Goal: Transaction & Acquisition: Purchase product/service

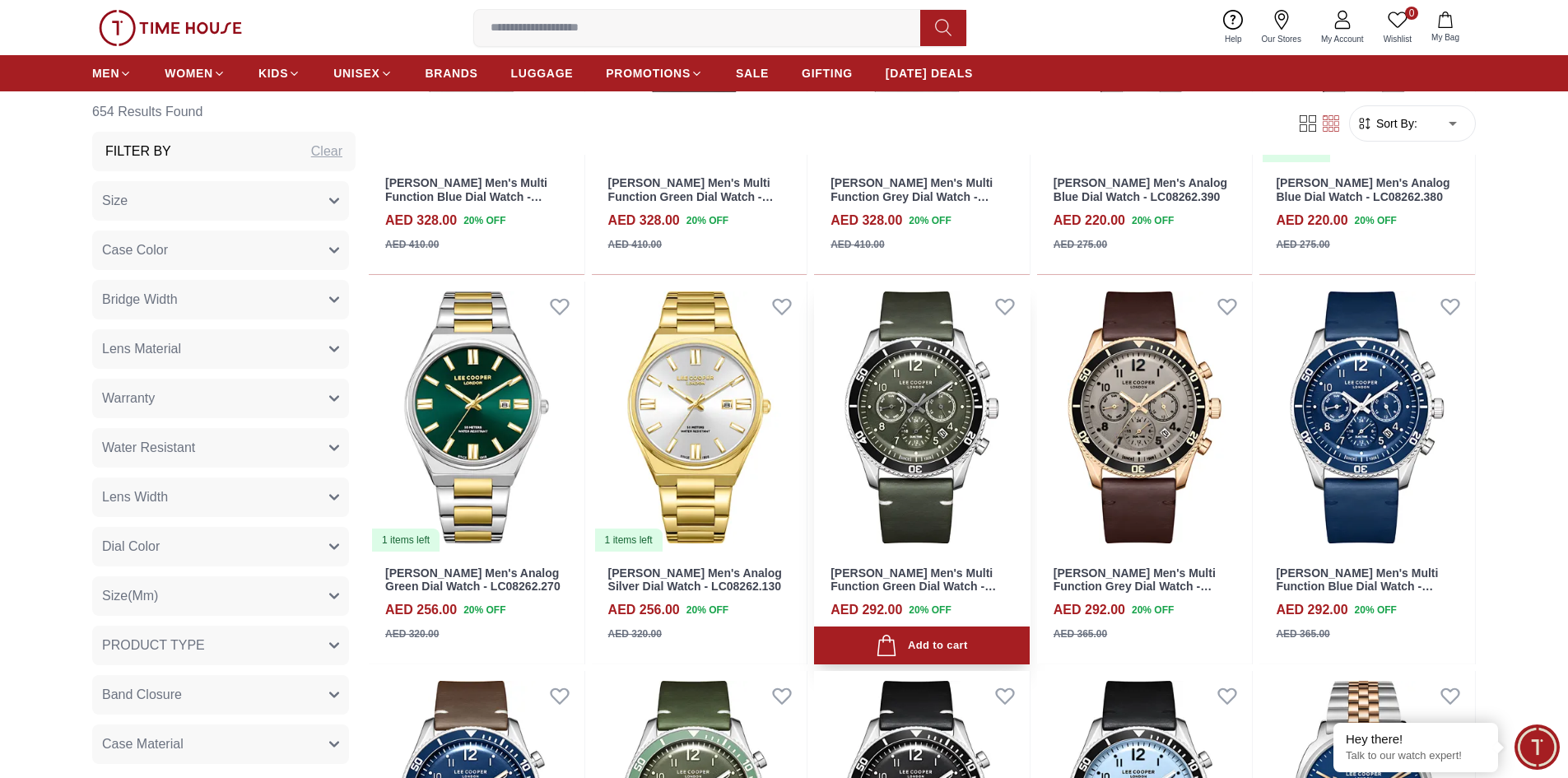
scroll to position [1481, 0]
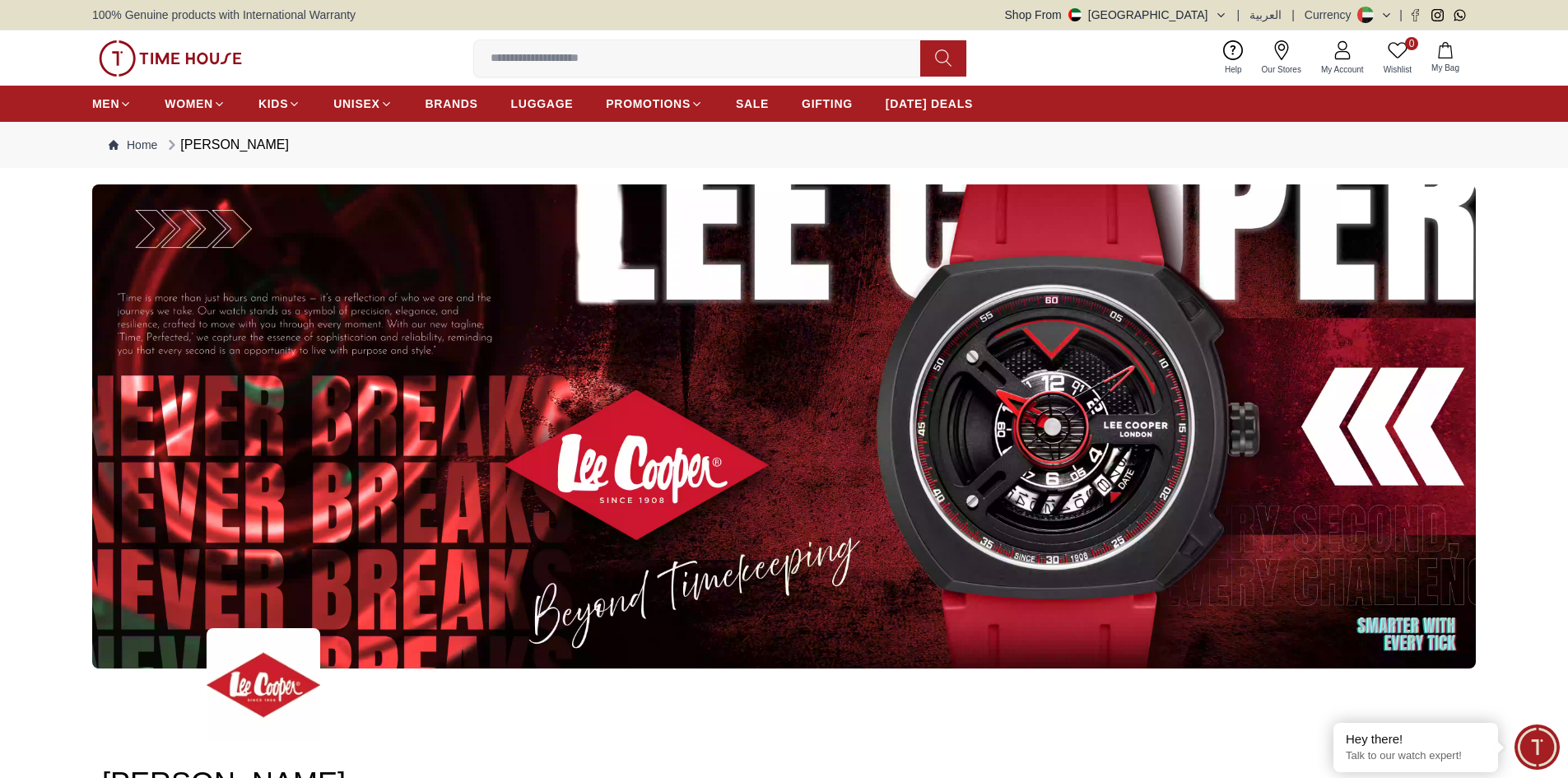
click at [1360, 21] on icon at bounding box center [1365, 15] width 16 height 16
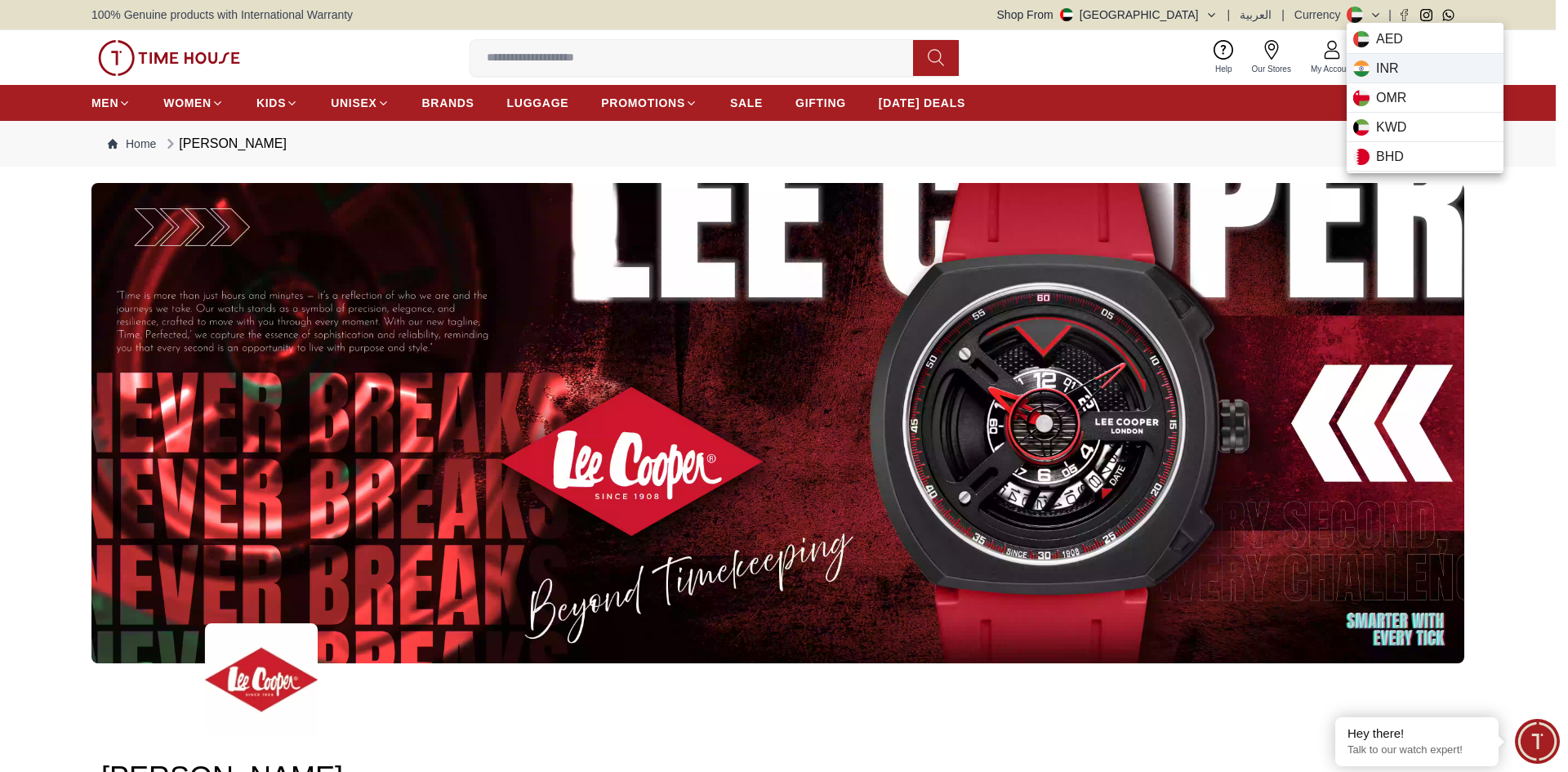
click at [1376, 65] on span "INR" at bounding box center [1387, 69] width 23 height 20
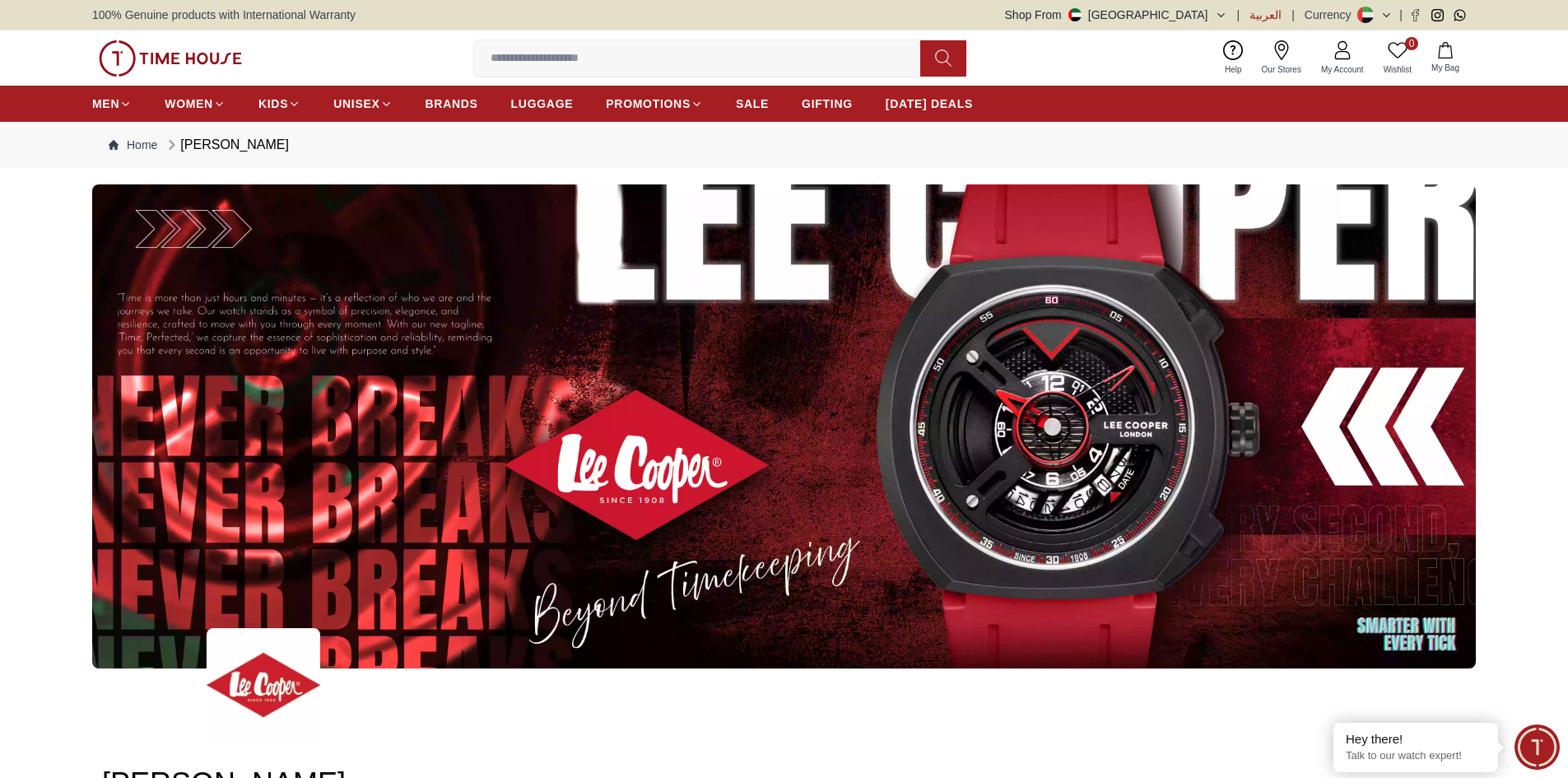
click at [1269, 18] on span "العربية" at bounding box center [1265, 15] width 32 height 16
click at [1392, 16] on icon at bounding box center [1386, 15] width 12 height 12
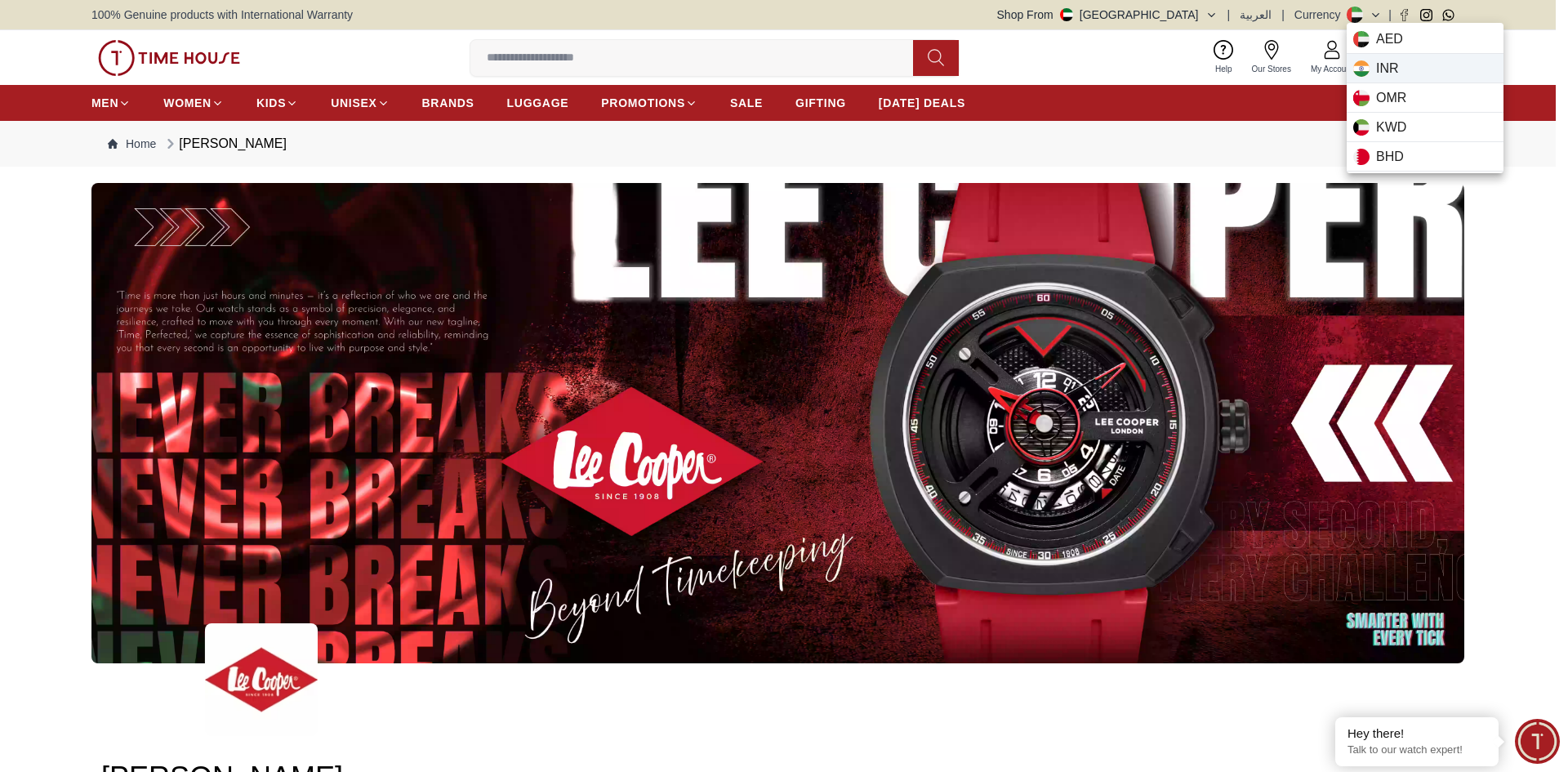
click at [1409, 75] on div "INR" at bounding box center [1425, 69] width 157 height 29
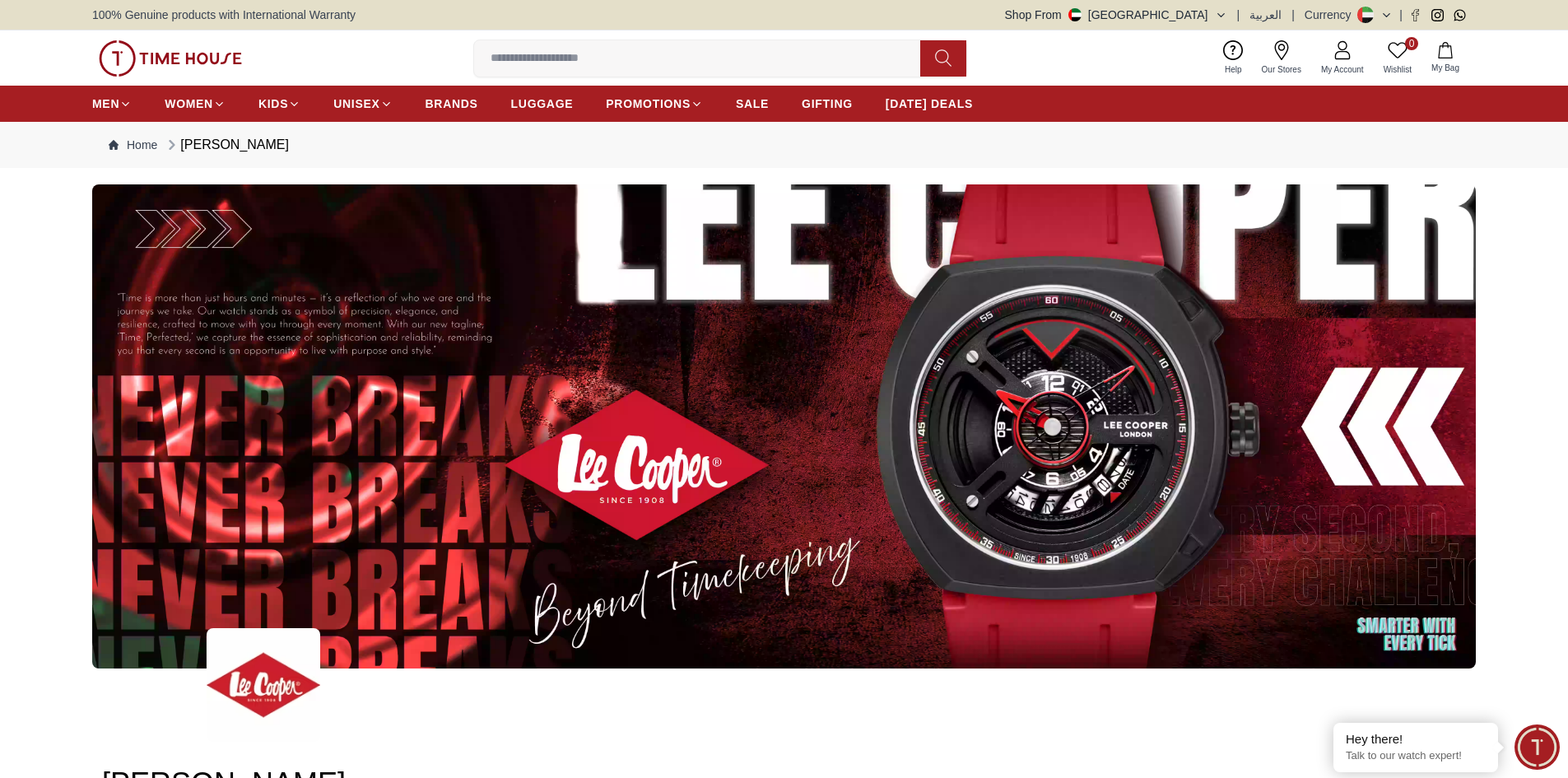
click at [1386, 13] on icon at bounding box center [1386, 15] width 12 height 12
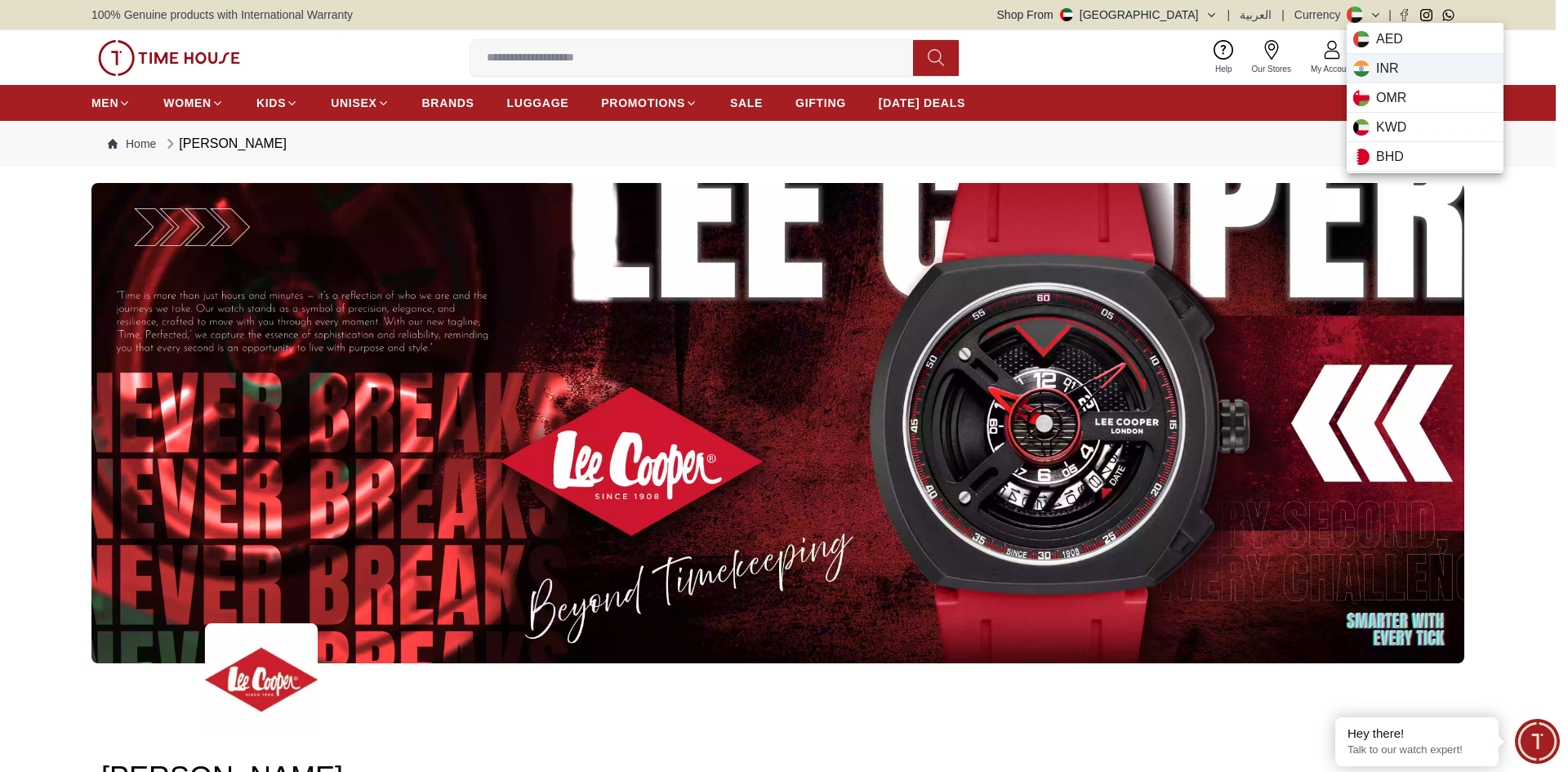
click at [1364, 77] on div "INR" at bounding box center [1425, 69] width 157 height 29
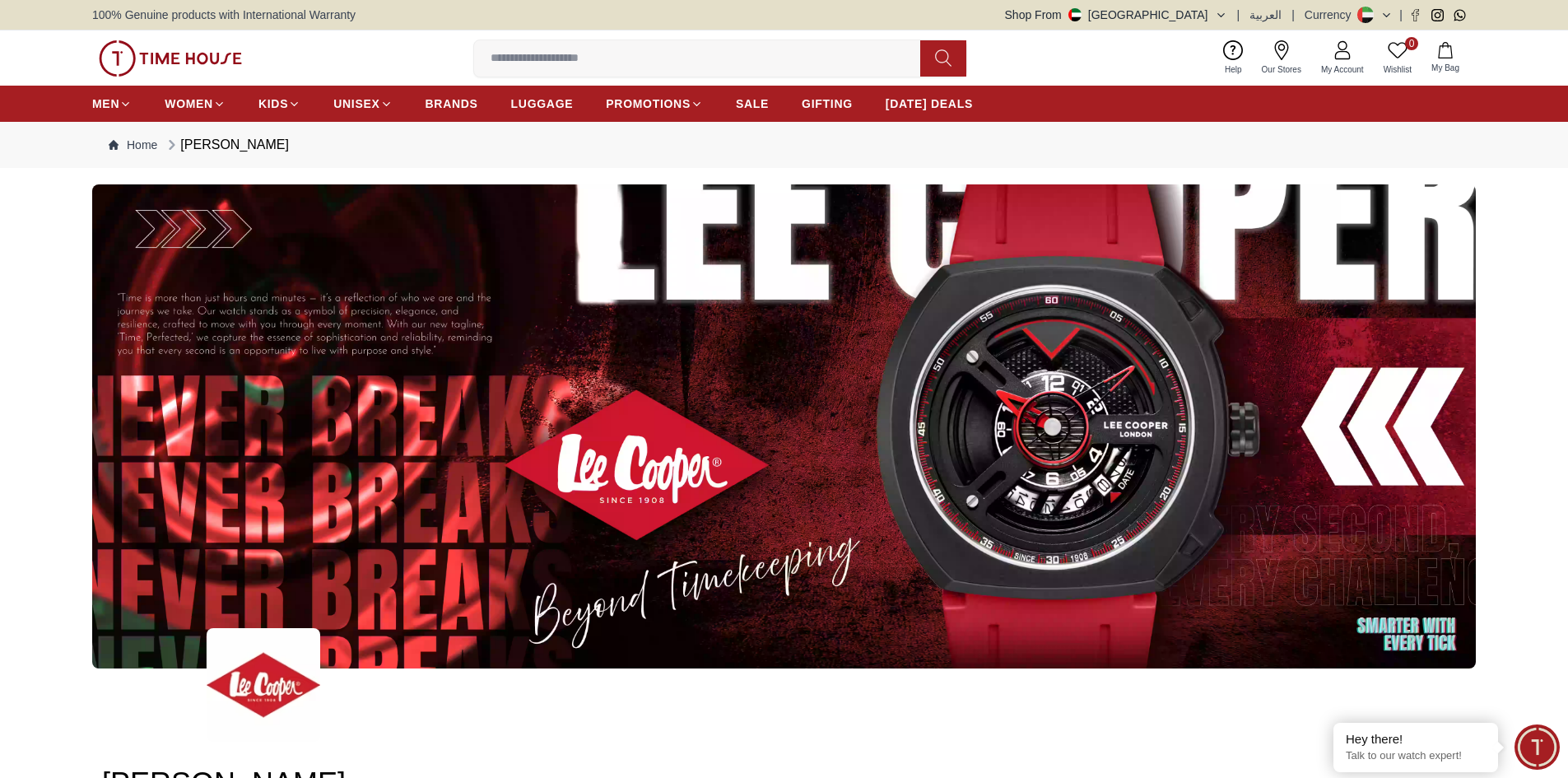
click at [1376, 12] on button at bounding box center [1374, 15] width 35 height 16
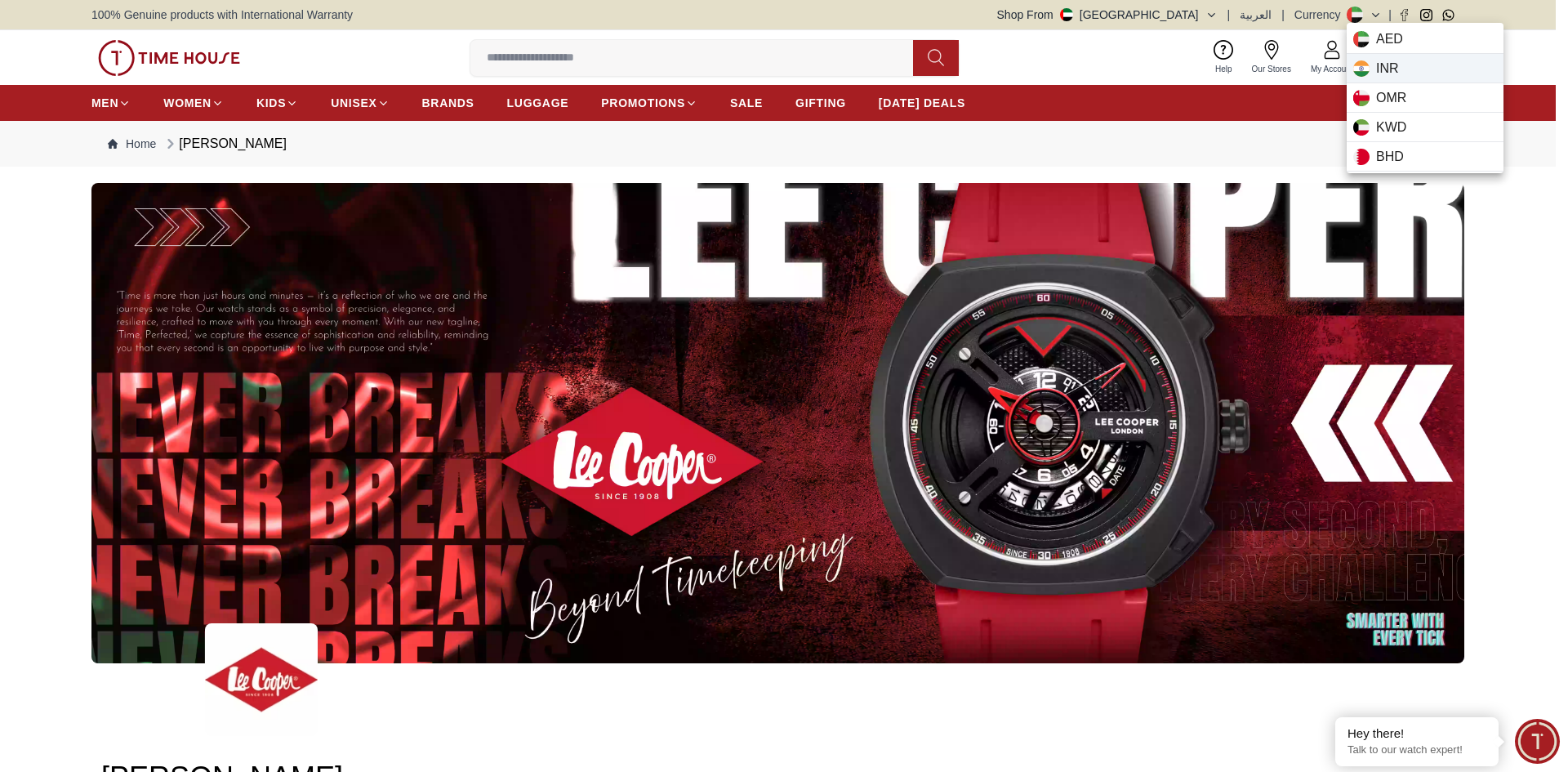
click at [1388, 64] on span "INR" at bounding box center [1387, 69] width 23 height 20
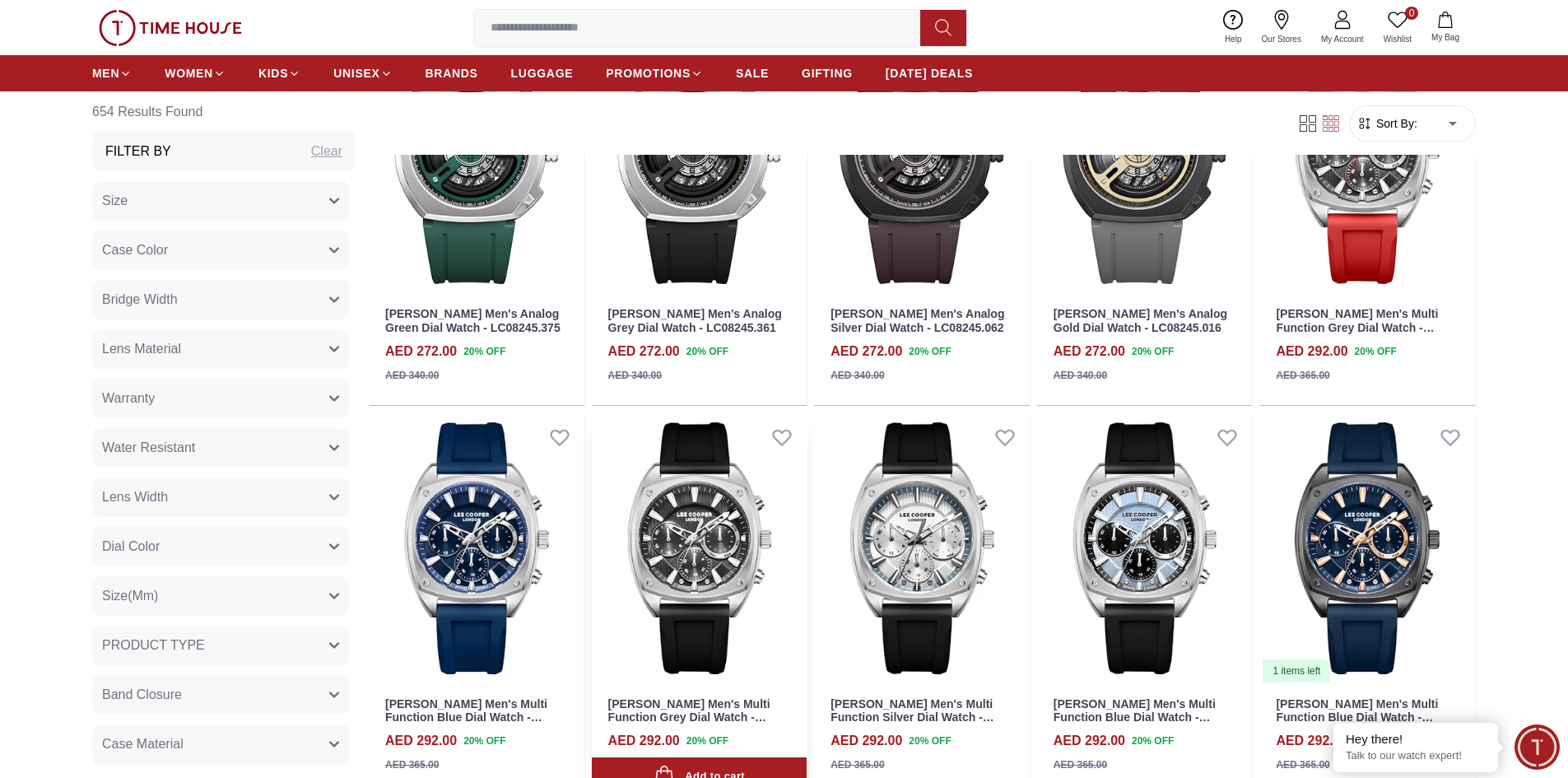
scroll to position [1316, 0]
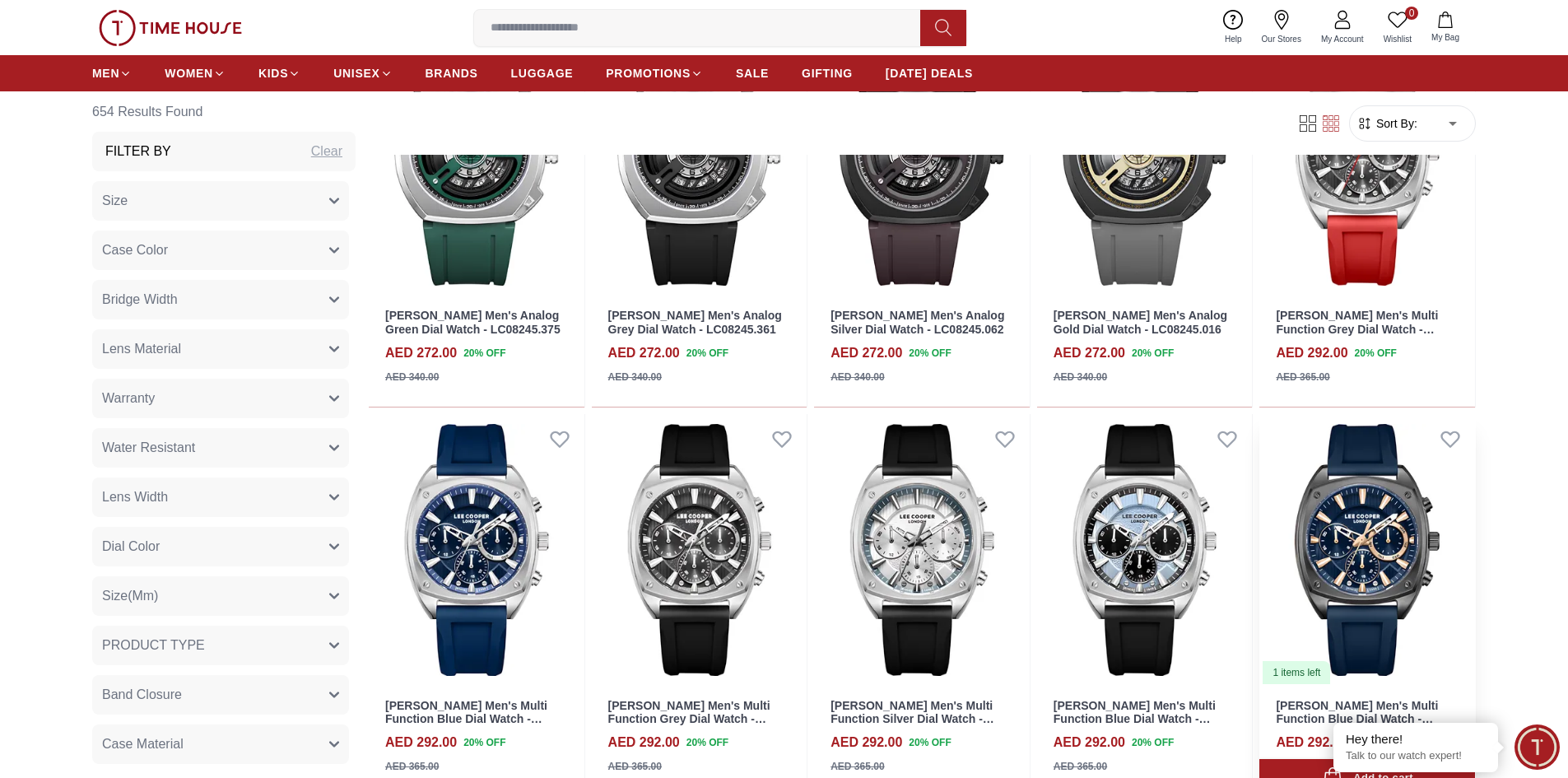
click at [1363, 536] on img at bounding box center [1367, 550] width 216 height 272
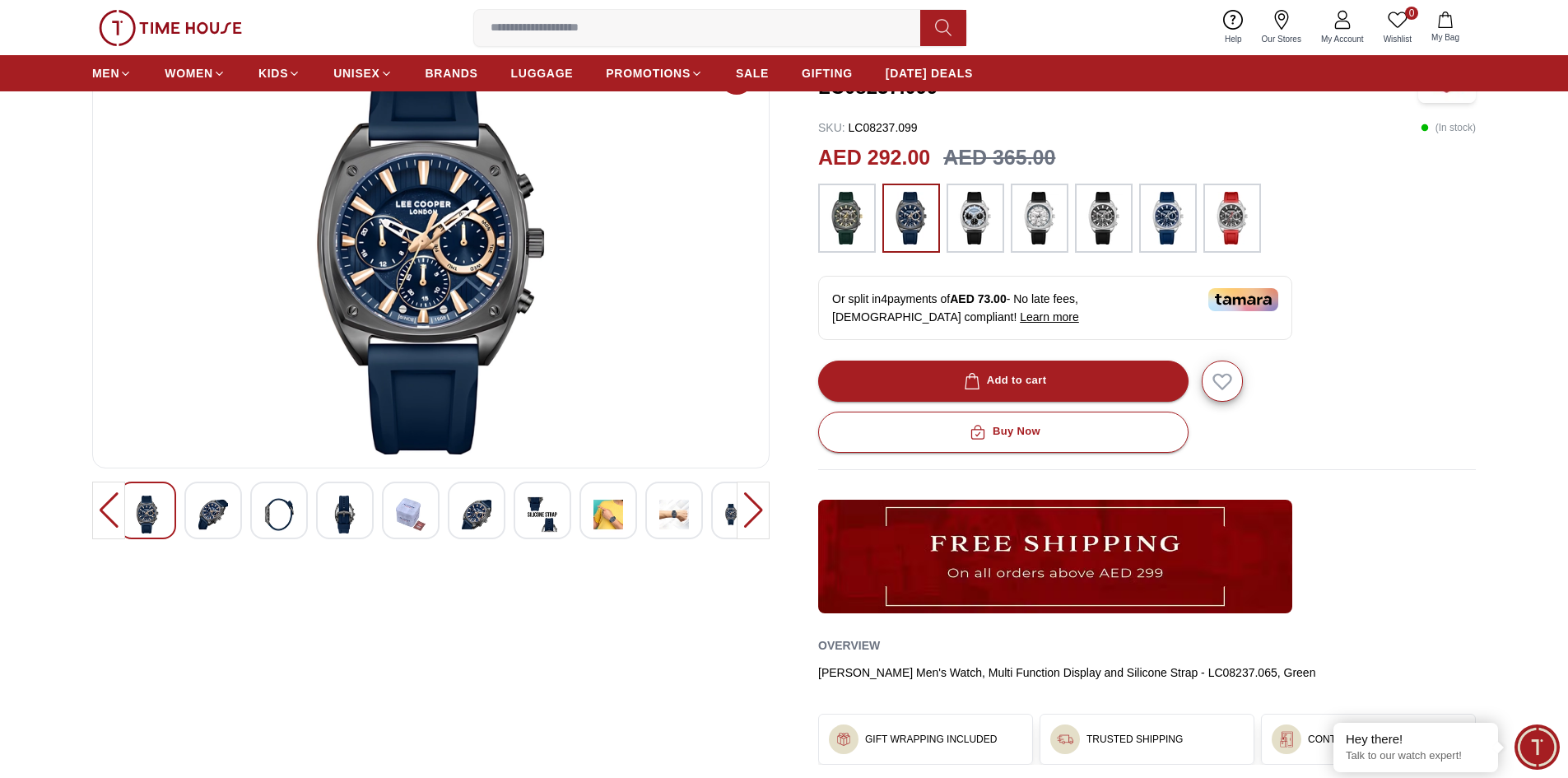
scroll to position [82, 0]
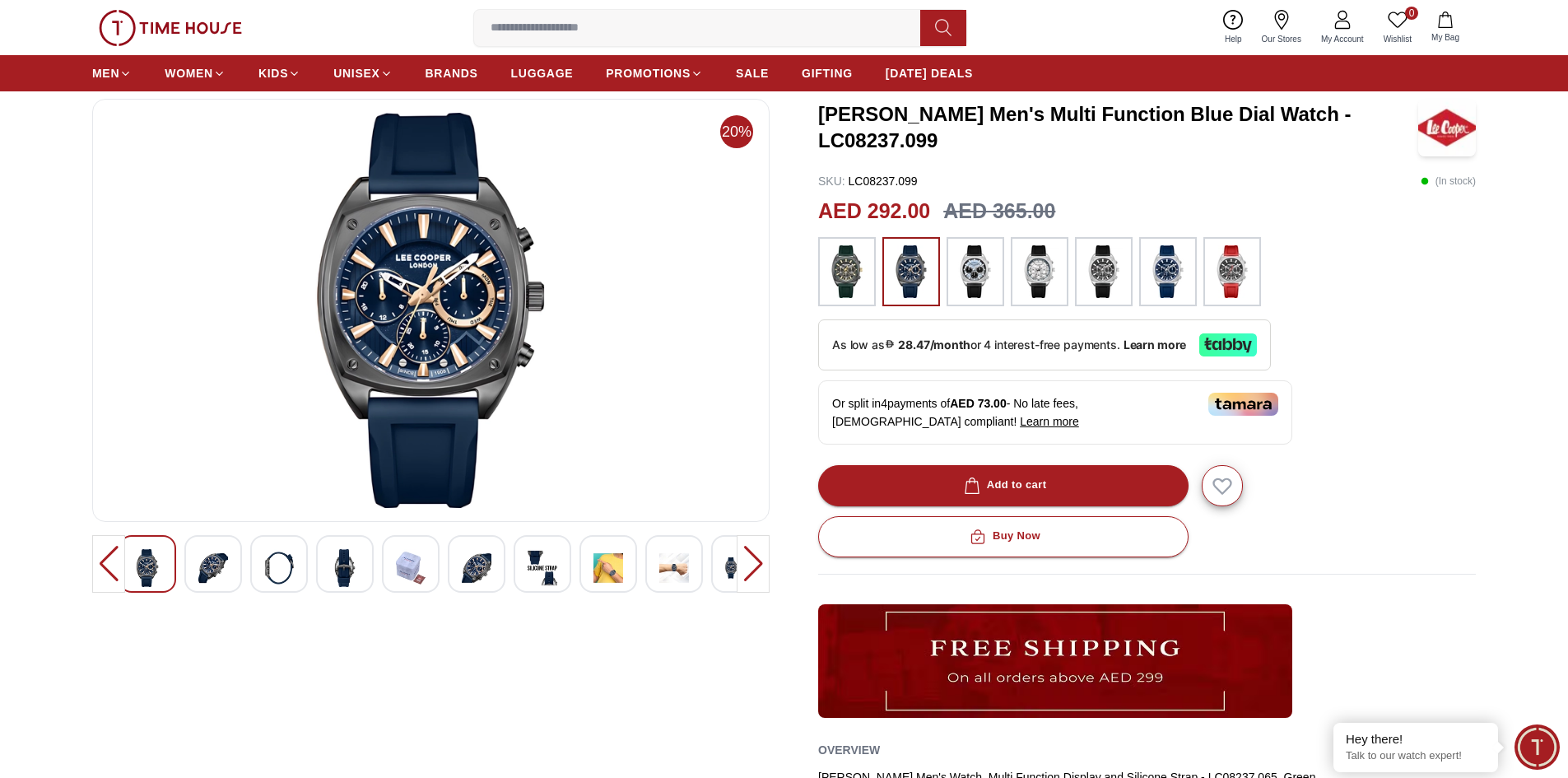
click at [218, 565] on img at bounding box center [213, 568] width 30 height 38
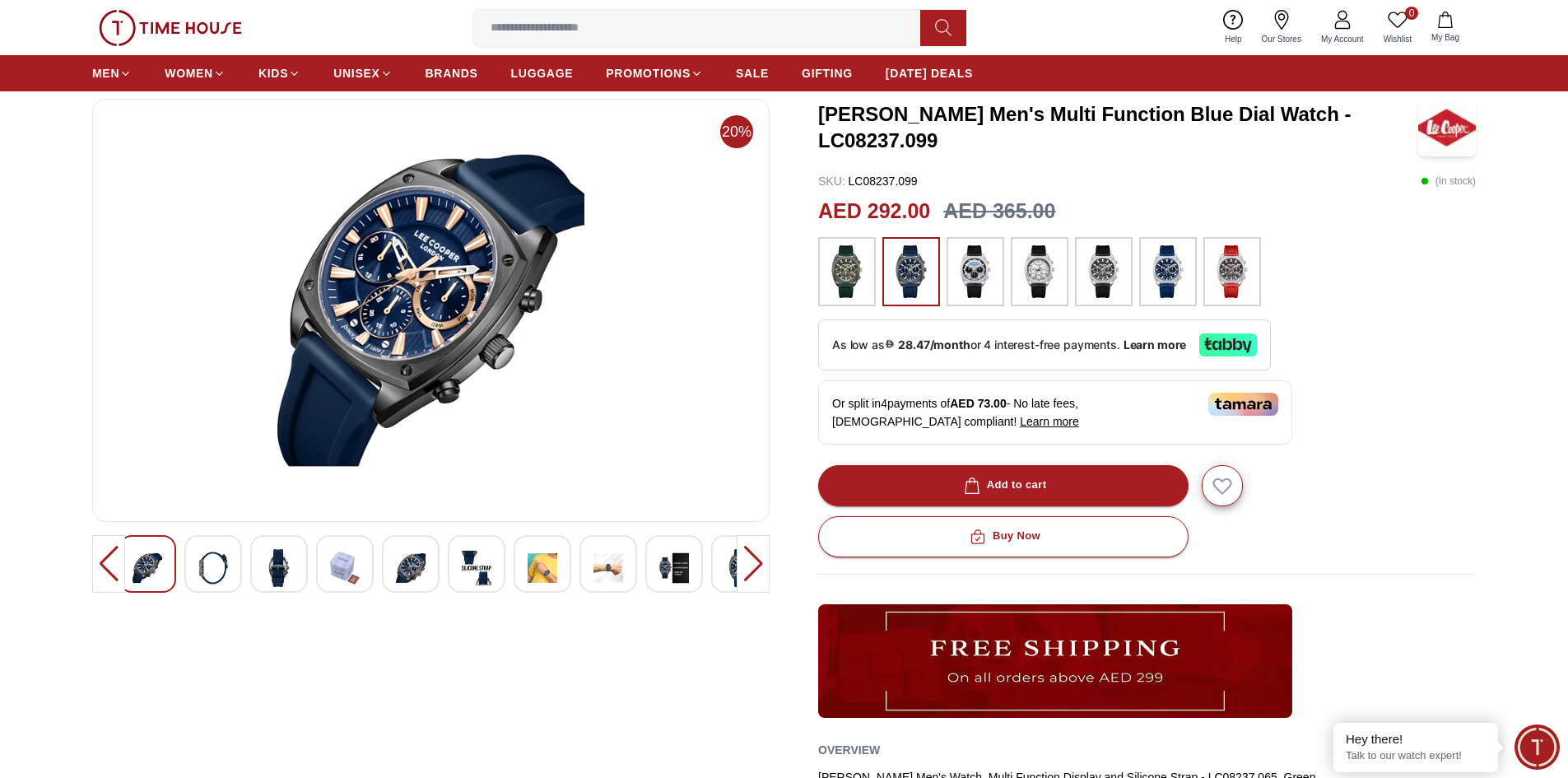
click at [273, 565] on img at bounding box center [279, 568] width 30 height 38
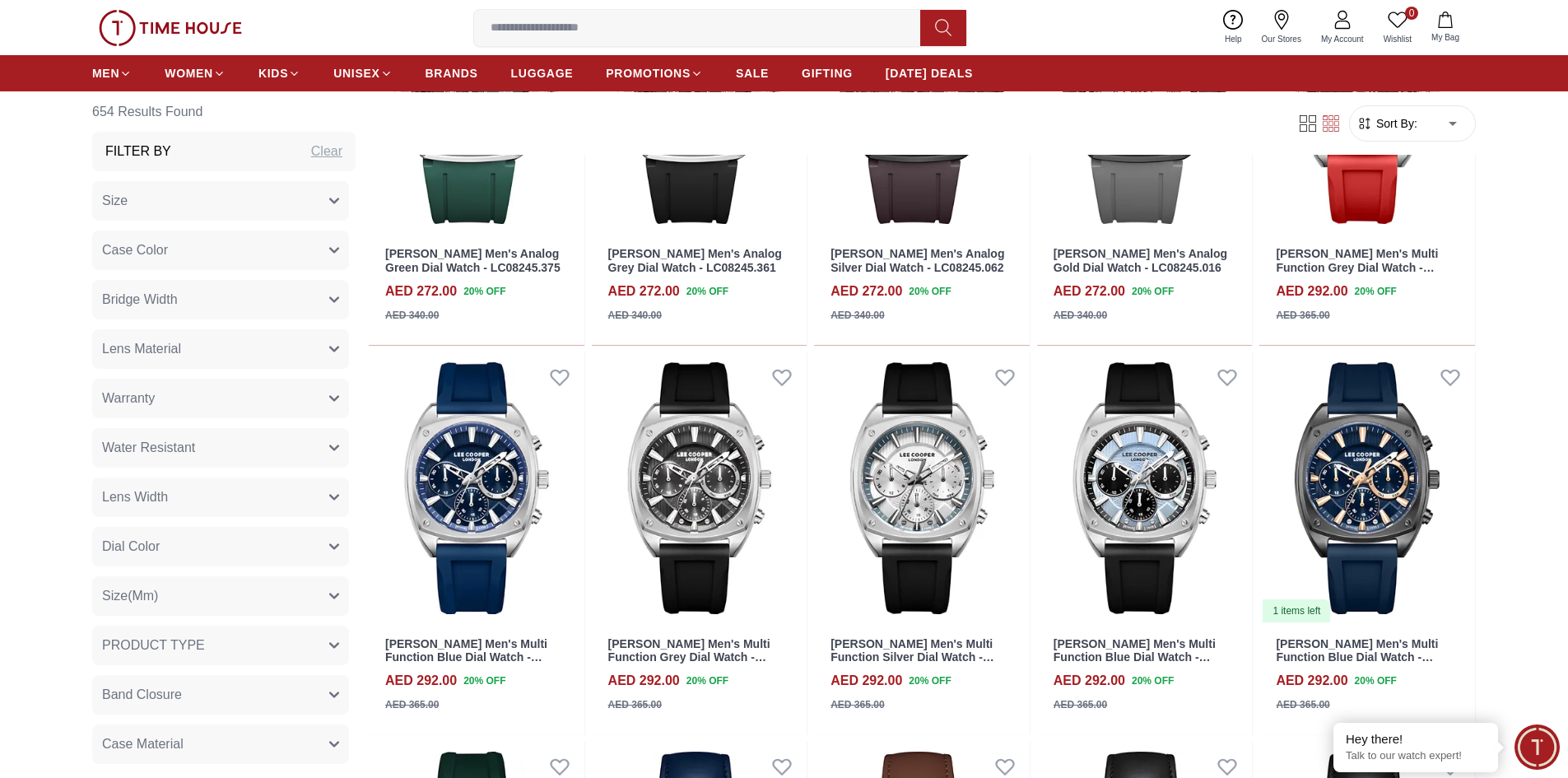
scroll to position [1375, 0]
